Goal: Task Accomplishment & Management: Use online tool/utility

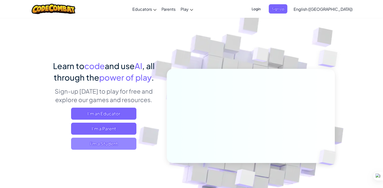
click at [100, 144] on span "I'm a Student" at bounding box center [103, 144] width 65 height 12
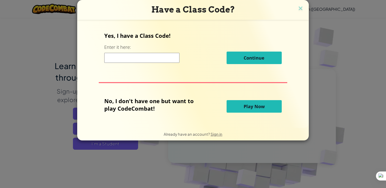
click at [241, 107] on button "Play Now" at bounding box center [254, 106] width 55 height 13
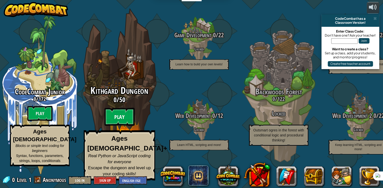
click at [120, 120] on btn "Play" at bounding box center [119, 117] width 30 height 18
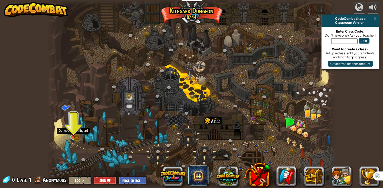
click at [73, 133] on img at bounding box center [72, 130] width 7 height 16
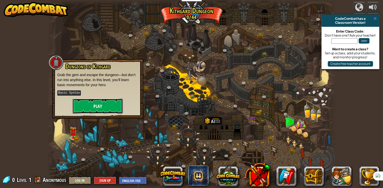
click at [93, 105] on button "Play" at bounding box center [98, 106] width 50 height 15
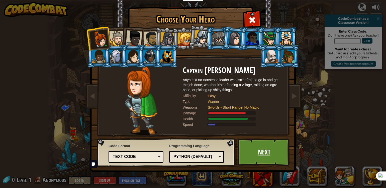
click at [260, 154] on link "Next" at bounding box center [264, 153] width 52 height 28
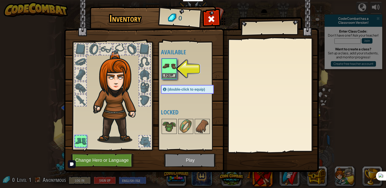
click at [167, 70] on img at bounding box center [169, 66] width 14 height 14
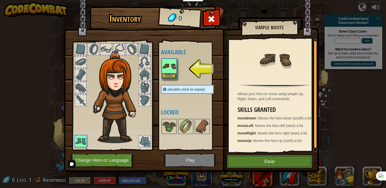
click at [261, 159] on button "Equip" at bounding box center [270, 162] width 85 height 13
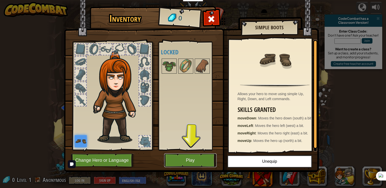
click at [193, 158] on button "Play" at bounding box center [190, 161] width 52 height 14
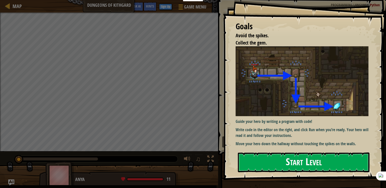
click at [285, 159] on button "Start Level" at bounding box center [304, 163] width 132 height 20
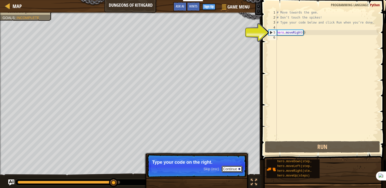
click at [234, 168] on button "Continue" at bounding box center [232, 169] width 21 height 7
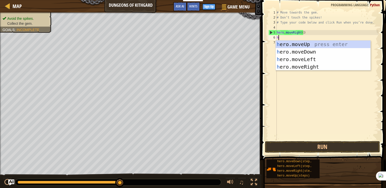
scroll to position [2, 0]
type textarea "he"
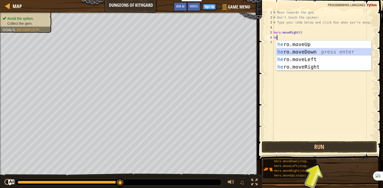
click at [298, 51] on div "he ro.moveUp press enter he ro.moveDown press enter he ro.moveLeft press enter …" at bounding box center [323, 63] width 95 height 45
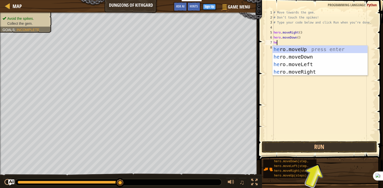
type textarea "her"
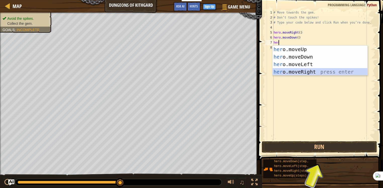
click at [306, 70] on div "her o.moveUp press enter her o.moveDown press enter her o.moveLeft press enter …" at bounding box center [319, 68] width 95 height 45
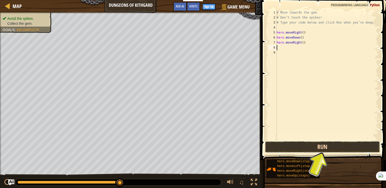
click at [316, 146] on button "Run" at bounding box center [322, 147] width 115 height 12
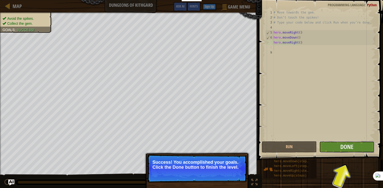
click at [353, 150] on button "Done" at bounding box center [346, 147] width 55 height 12
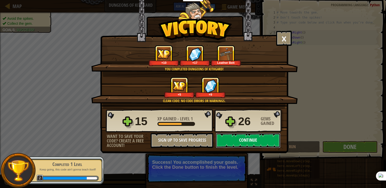
click at [254, 136] on button "Continue" at bounding box center [248, 140] width 65 height 15
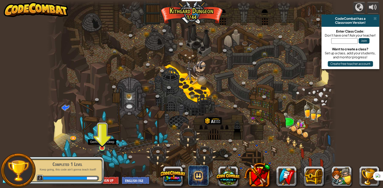
click at [104, 139] on img at bounding box center [101, 140] width 7 height 17
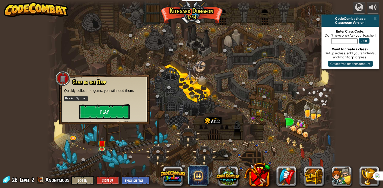
click at [109, 113] on button "Play" at bounding box center [104, 112] width 50 height 15
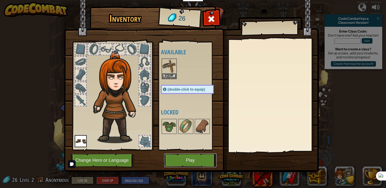
click at [189, 159] on button "Play" at bounding box center [190, 161] width 52 height 14
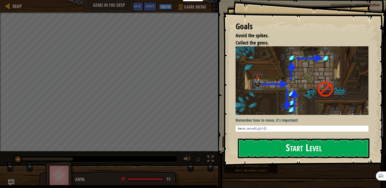
click at [307, 150] on button "Start Level" at bounding box center [304, 149] width 132 height 20
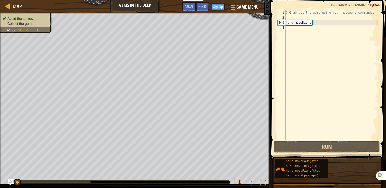
scroll to position [2, 0]
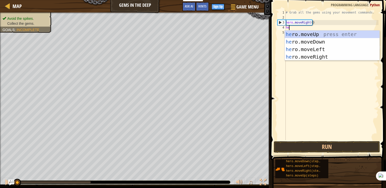
type textarea "her"
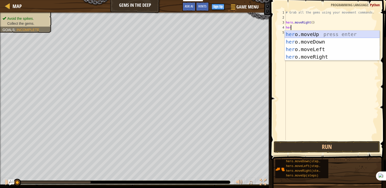
click at [298, 33] on div "her o.moveUp press enter her o.moveDown press enter her o.moveLeft press enter …" at bounding box center [332, 53] width 95 height 45
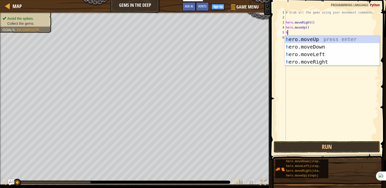
type textarea "he"
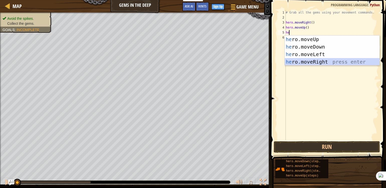
click at [318, 60] on div "he ro.moveUp press enter he ro.moveDown press enter he ro.moveLeft press enter …" at bounding box center [332, 58] width 95 height 45
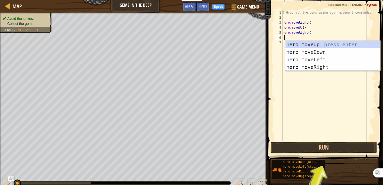
type textarea "he"
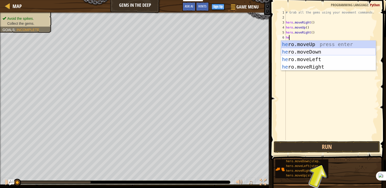
click at [302, 51] on div "he ro.moveUp press enter he ro.moveDown press enter he ro.moveLeft press enter …" at bounding box center [328, 63] width 95 height 45
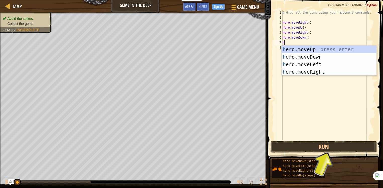
type textarea "he"
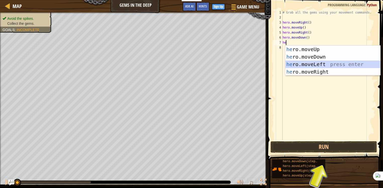
click at [310, 64] on div "he ro.moveUp press enter he ro.moveDown press enter he ro.moveLeft press enter …" at bounding box center [332, 68] width 95 height 45
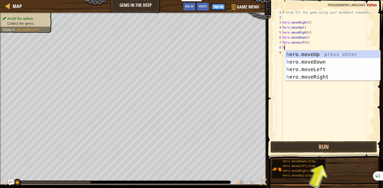
type textarea "he"
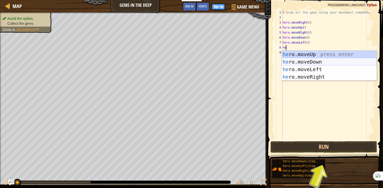
click at [315, 61] on div "he ro.moveUp press enter he ro.moveDown press enter he ro.moveLeft press enter …" at bounding box center [328, 73] width 95 height 45
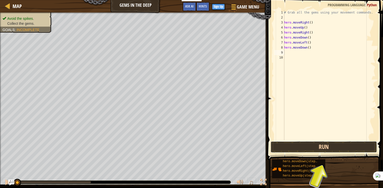
click at [330, 143] on button "Run" at bounding box center [323, 147] width 106 height 12
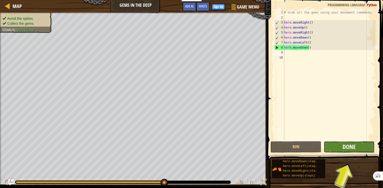
click at [349, 149] on span "Done" at bounding box center [348, 147] width 13 height 8
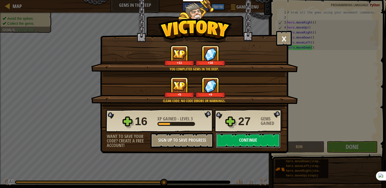
click at [268, 140] on button "Continue" at bounding box center [248, 140] width 65 height 15
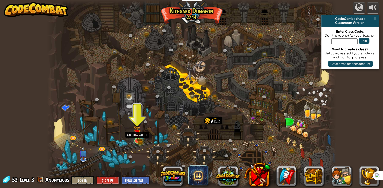
click at [136, 136] on img at bounding box center [137, 134] width 4 height 4
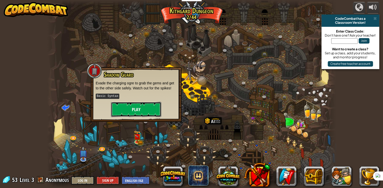
click at [136, 109] on button "Play" at bounding box center [136, 109] width 50 height 15
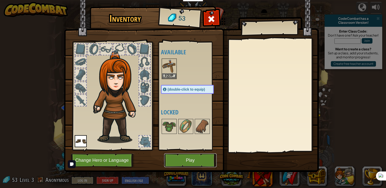
click at [187, 157] on button "Play" at bounding box center [190, 161] width 52 height 14
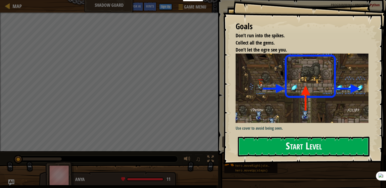
click at [267, 147] on button "Start Level" at bounding box center [304, 147] width 132 height 20
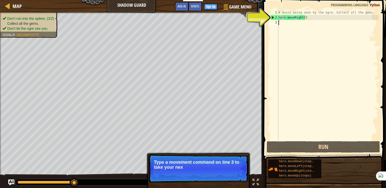
scroll to position [2, 0]
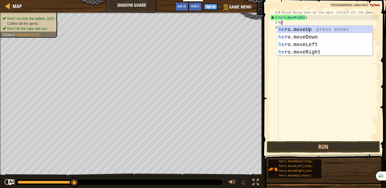
type textarea "he"
click at [314, 27] on div "he ro.moveUp press enter he ro.moveDown press enter he ro.moveLeft press enter …" at bounding box center [325, 48] width 95 height 45
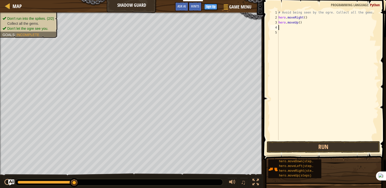
type textarea "h"
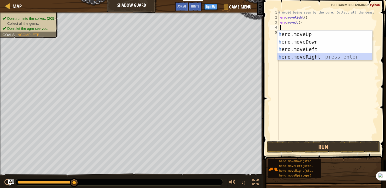
click at [309, 54] on div "h ero.moveUp press enter h ero.moveDown press enter h ero.moveLeft press enter …" at bounding box center [325, 53] width 95 height 45
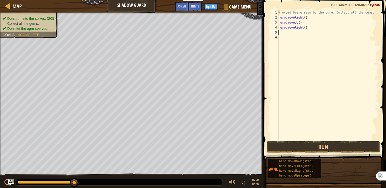
type textarea "h"
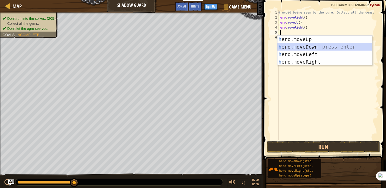
click at [308, 45] on div "h ero.moveUp press enter h ero.moveDown press enter h ero.moveLeft press enter …" at bounding box center [325, 58] width 95 height 45
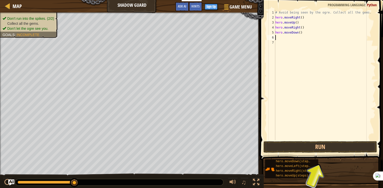
type textarea "h"
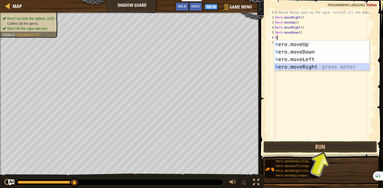
click at [307, 66] on div "h ero.moveUp press enter h ero.moveDown press enter h ero.moveLeft press enter …" at bounding box center [321, 63] width 95 height 45
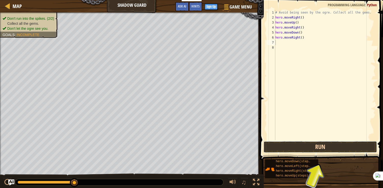
click at [320, 148] on button "Run" at bounding box center [319, 147] width 113 height 12
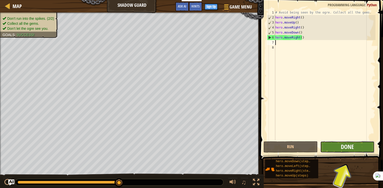
click at [340, 146] on span "Done" at bounding box center [346, 147] width 13 height 8
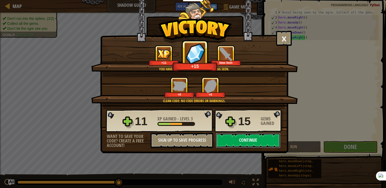
click at [262, 141] on button "Continue" at bounding box center [248, 140] width 65 height 15
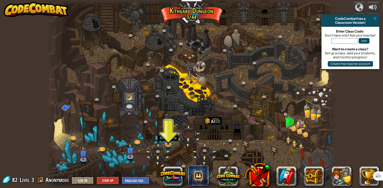
click at [168, 140] on img at bounding box center [167, 136] width 7 height 17
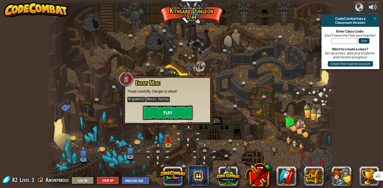
click at [165, 112] on button "Play" at bounding box center [167, 112] width 50 height 15
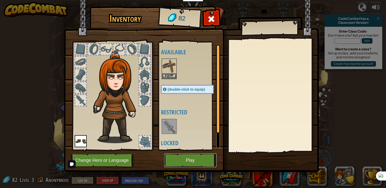
click at [200, 157] on button "Play" at bounding box center [190, 161] width 52 height 14
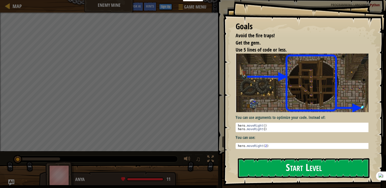
click at [266, 164] on button "Start Level" at bounding box center [304, 169] width 132 height 20
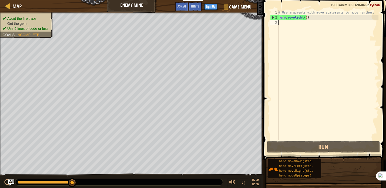
type textarea "h"
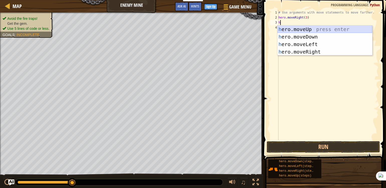
click at [289, 28] on div "h ero.moveUp press enter h ero.moveDown press enter h ero.moveLeft press enter …" at bounding box center [325, 48] width 95 height 45
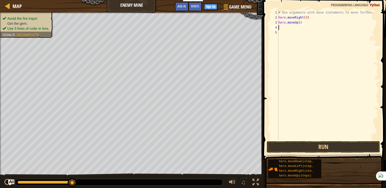
type textarea "h"
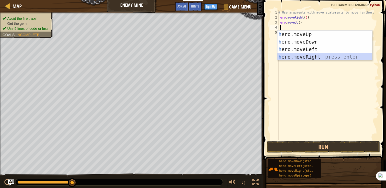
click at [300, 55] on div "h ero.moveUp press enter h ero.moveDown press enter h ero.moveLeft press enter …" at bounding box center [325, 53] width 95 height 45
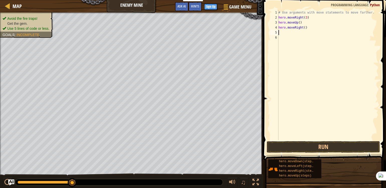
type textarea "h"
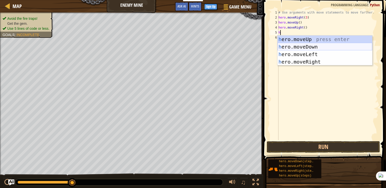
click at [304, 45] on div "h ero.moveUp press enter h ero.moveDown press enter h ero.moveLeft press enter …" at bounding box center [325, 58] width 95 height 45
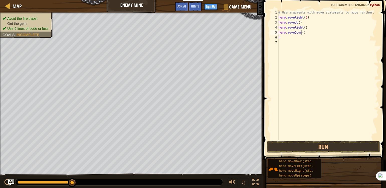
click at [302, 33] on div "# Use arguments with move statements to move farther. hero . moveRight ( 3 ) he…" at bounding box center [328, 80] width 101 height 140
click at [282, 36] on div "# Use arguments with move statements to move farther. hero . moveRight ( 3 ) he…" at bounding box center [328, 80] width 101 height 140
click at [303, 33] on div "# Use arguments with move statements to move farther. hero . moveRight ( 3 ) he…" at bounding box center [328, 80] width 101 height 140
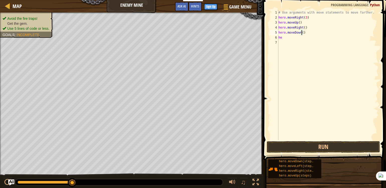
scroll to position [2, 2]
click at [281, 37] on div "# Use arguments with move statements to move farther. hero . moveRight ( 3 ) he…" at bounding box center [328, 80] width 101 height 140
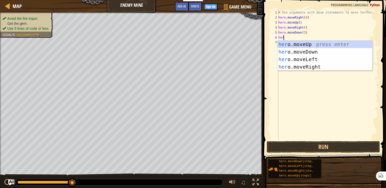
type textarea "hero"
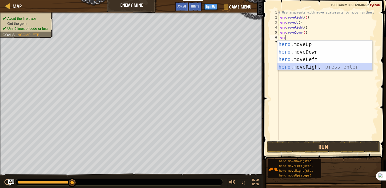
click at [310, 66] on div "hero .moveUp press enter hero .moveDown press enter hero .moveLeft press enter …" at bounding box center [325, 63] width 95 height 45
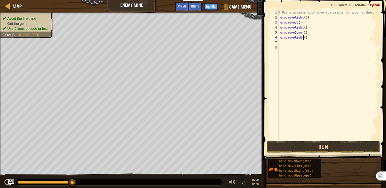
click at [304, 37] on div "# Use arguments with move statements to move farther. hero . moveRight ( 3 ) he…" at bounding box center [328, 80] width 101 height 140
click at [281, 42] on div "# Use arguments with move statements to move farther. hero . moveRight ( 3 ) he…" at bounding box center [328, 80] width 101 height 140
type textarea "h"
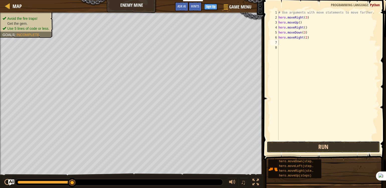
click at [324, 149] on button "Run" at bounding box center [323, 147] width 113 height 12
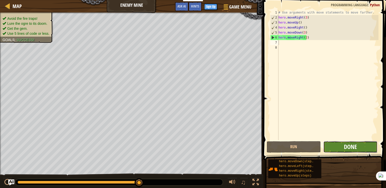
click at [349, 145] on span "Done" at bounding box center [350, 147] width 13 height 8
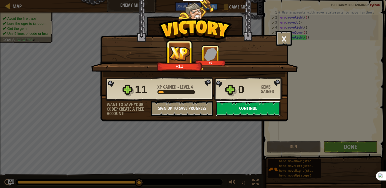
click at [261, 111] on button "Continue" at bounding box center [248, 108] width 65 height 15
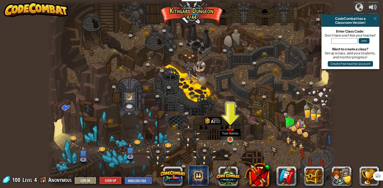
click at [230, 135] on img at bounding box center [229, 132] width 7 height 17
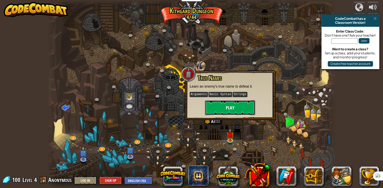
click at [233, 102] on button "Play" at bounding box center [230, 107] width 50 height 15
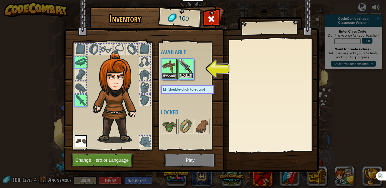
click at [184, 70] on img at bounding box center [186, 66] width 14 height 14
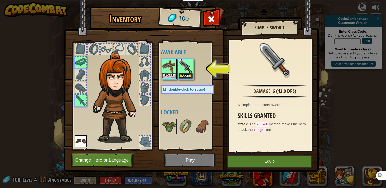
click at [167, 72] on img at bounding box center [169, 66] width 14 height 14
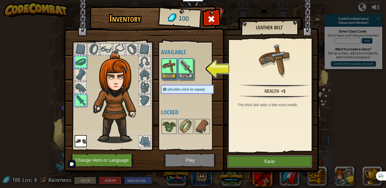
click at [258, 160] on button "Equip" at bounding box center [270, 162] width 85 height 13
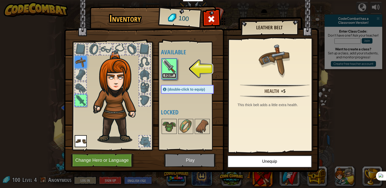
click at [168, 78] on button "Equip" at bounding box center [169, 75] width 14 height 5
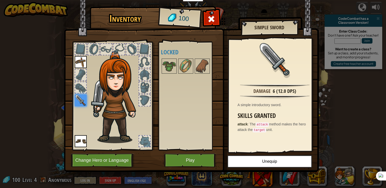
click at [77, 87] on div at bounding box center [80, 87] width 11 height 11
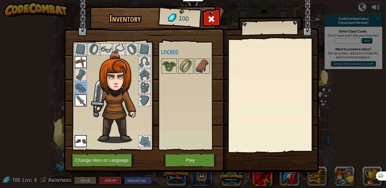
click at [80, 76] on div at bounding box center [80, 74] width 11 height 11
click at [191, 158] on button "Play" at bounding box center [190, 161] width 52 height 14
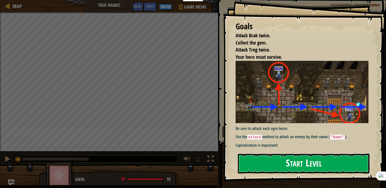
click at [262, 164] on button "Start Level" at bounding box center [304, 164] width 132 height 20
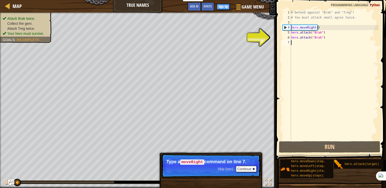
scroll to position [2, 0]
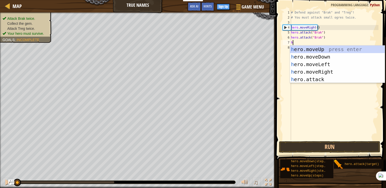
type textarea "he"
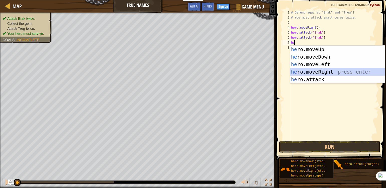
click at [313, 71] on div "he ro.moveUp press enter he ro.moveDown press enter he ro.moveLeft press enter …" at bounding box center [337, 72] width 95 height 53
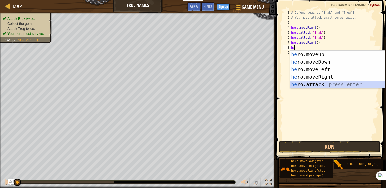
click at [314, 83] on div "he ro.moveUp press enter he ro.moveDown press enter he ro.moveLeft press enter …" at bounding box center [337, 77] width 95 height 53
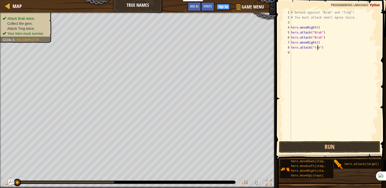
scroll to position [2, 2]
click at [344, 145] on button "Run" at bounding box center [329, 147] width 101 height 12
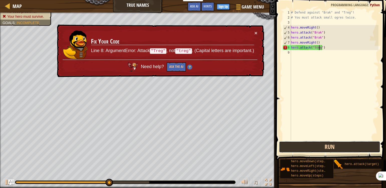
click at [344, 145] on button "Run" at bounding box center [329, 147] width 101 height 12
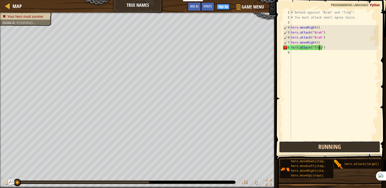
click at [344, 145] on button "Running" at bounding box center [329, 147] width 101 height 12
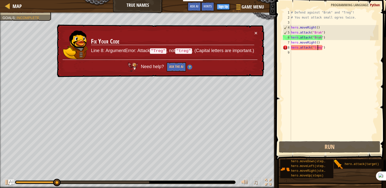
click at [317, 49] on div "# Defend against "Brak" and "Treg"! # You must attack small ogres twice. hero .…" at bounding box center [334, 80] width 89 height 140
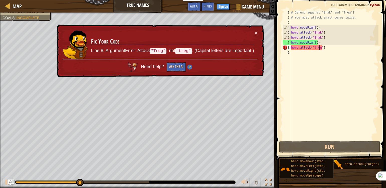
click at [319, 48] on div "# Defend against "Brak" and "Treg"! # You must attack small ogres twice. hero .…" at bounding box center [334, 80] width 89 height 140
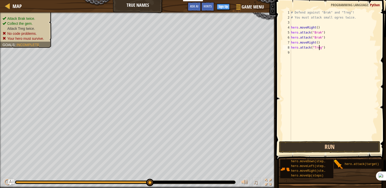
type textarea "hero.attack("Treg")"
click at [334, 144] on button "Run" at bounding box center [329, 147] width 101 height 12
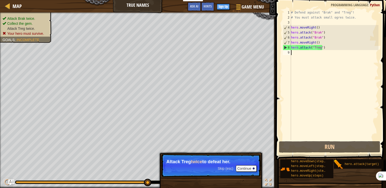
click at [292, 52] on div "# Defend against "Brak" and "Treg"! # You must attack small ogres twice. hero .…" at bounding box center [334, 80] width 89 height 140
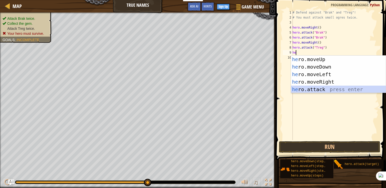
click at [314, 90] on div "he ro.moveUp press enter he ro.moveDown press enter he ro.moveLeft press enter …" at bounding box center [338, 82] width 95 height 53
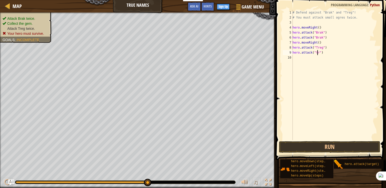
scroll to position [2, 2]
click at [315, 53] on div "# Defend against "Brak" and "Treg"! # You must attack small ogres twice. hero .…" at bounding box center [335, 80] width 87 height 140
type textarea "hero.attack("Treg")"
click at [332, 143] on button "Run" at bounding box center [329, 147] width 101 height 12
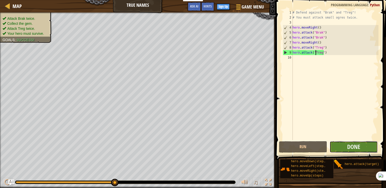
click at [341, 144] on button "Done" at bounding box center [354, 147] width 48 height 12
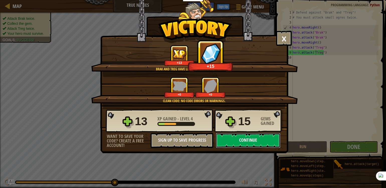
click at [252, 138] on button "Continue" at bounding box center [248, 140] width 65 height 15
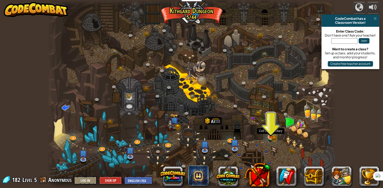
click at [271, 134] on img at bounding box center [270, 130] width 7 height 16
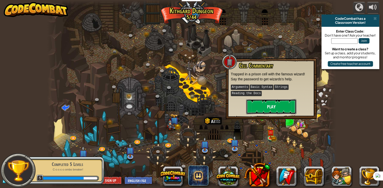
click at [265, 100] on button "Play" at bounding box center [271, 106] width 50 height 15
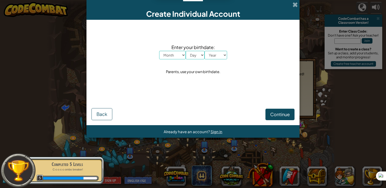
click at [307, 82] on div "Create Individual Account Enter your birthdate: Month January February March Ap…" at bounding box center [193, 94] width 386 height 188
click at [295, 3] on span at bounding box center [295, 4] width 5 height 5
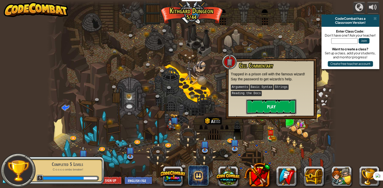
click at [278, 104] on button "Play" at bounding box center [271, 106] width 50 height 15
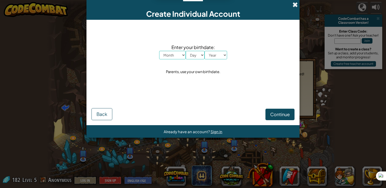
click at [294, 4] on span at bounding box center [295, 4] width 5 height 5
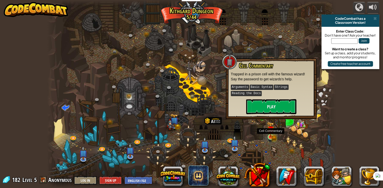
click at [267, 132] on img at bounding box center [270, 130] width 7 height 16
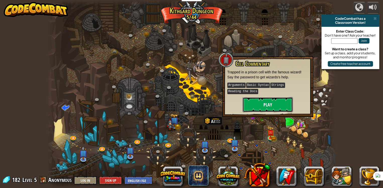
click at [259, 104] on button "Play" at bounding box center [267, 104] width 50 height 15
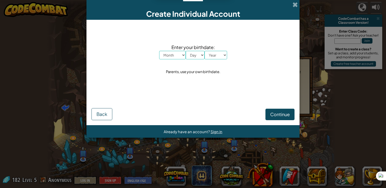
click at [319, 110] on div "Create Individual Account Enter your birthdate: Month January February March Ap…" at bounding box center [193, 94] width 386 height 188
click at [297, 4] on span at bounding box center [295, 4] width 5 height 5
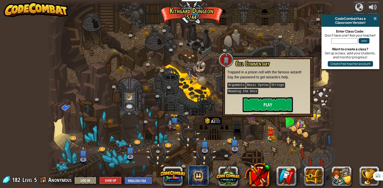
click at [373, 19] on span at bounding box center [374, 19] width 3 height 4
